Goal: Information Seeking & Learning: Learn about a topic

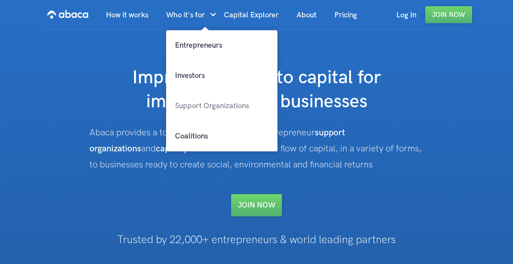
click at [217, 106] on link "Support Organizations" at bounding box center [221, 106] width 111 height 30
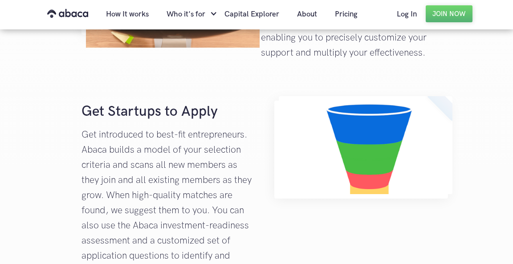
scroll to position [986, 0]
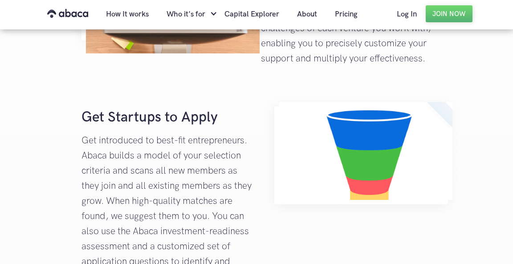
click at [129, 126] on strong "Get Startups to Apply" at bounding box center [149, 117] width 136 height 17
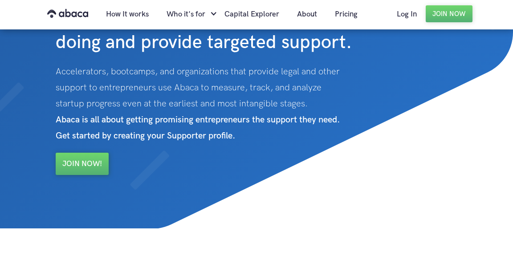
scroll to position [0, 0]
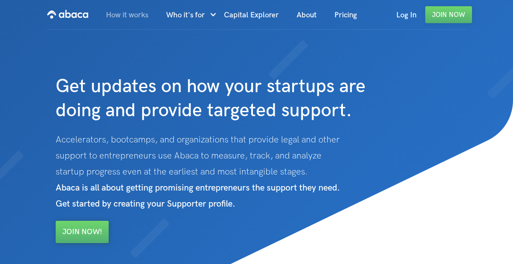
click at [144, 14] on link "How it works" at bounding box center [127, 15] width 60 height 30
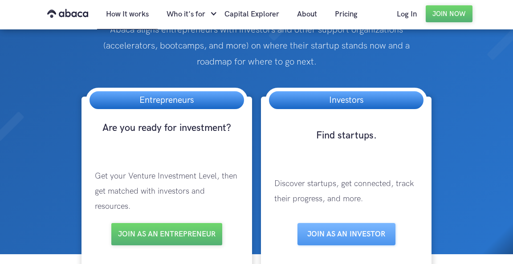
scroll to position [38, 0]
